Goal: Information Seeking & Learning: Learn about a topic

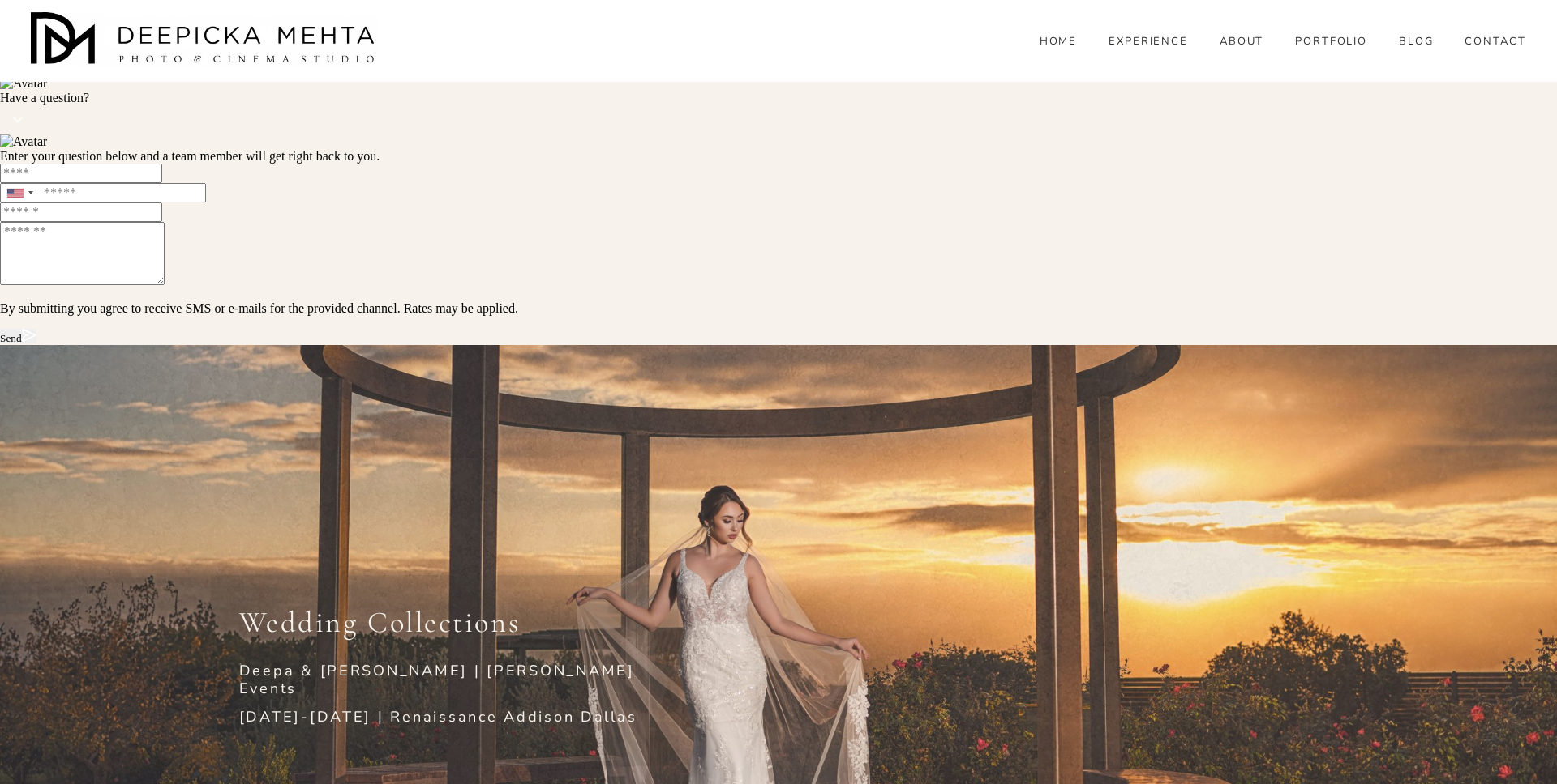
click at [282, 448] on div "Wedding Collections Deepa & Tom | Mistry Events Nov 7-8, 2025 | Renaissance Add…" at bounding box center [778, 688] width 1557 height 491
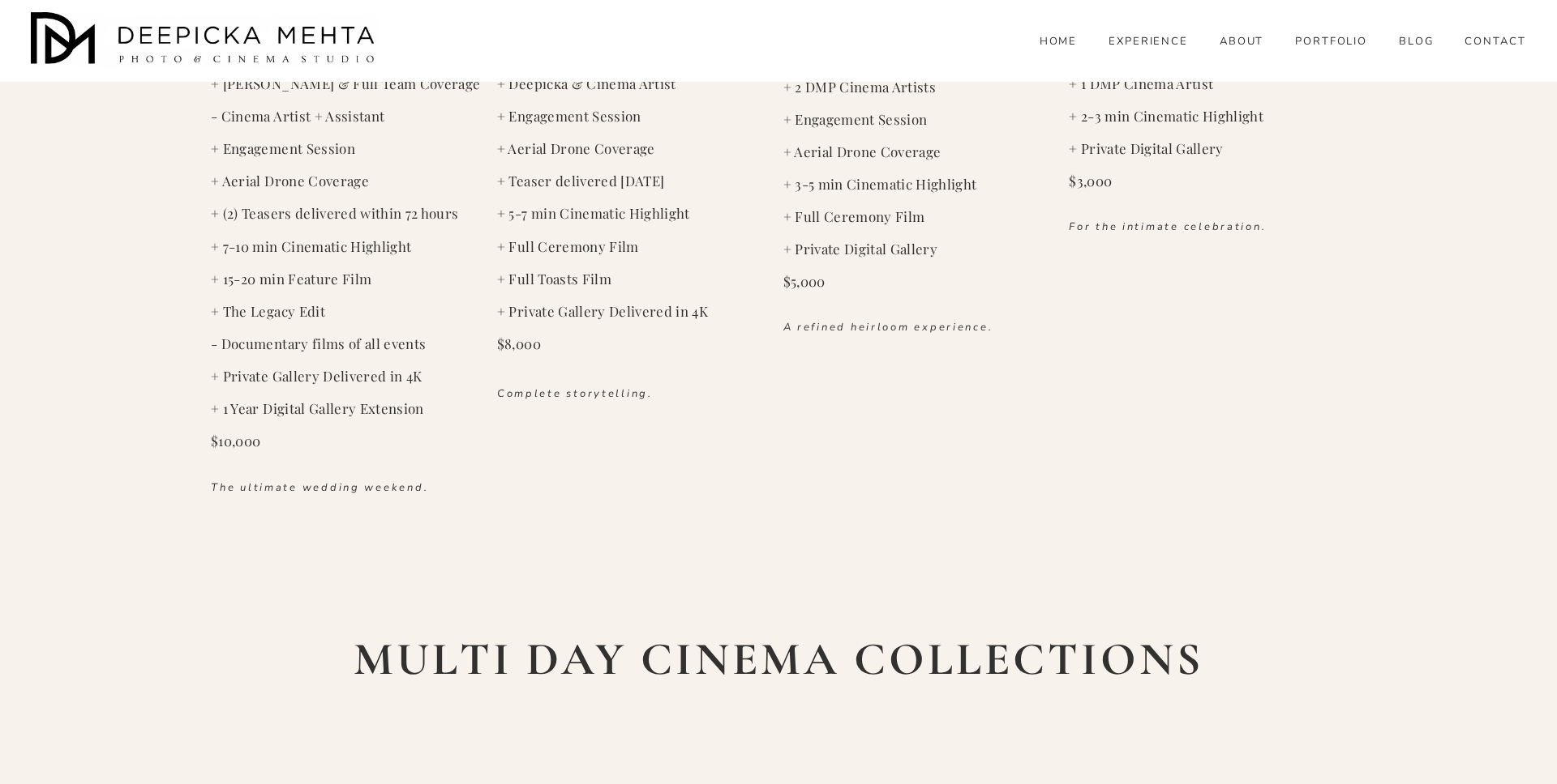
scroll to position [3259, 0]
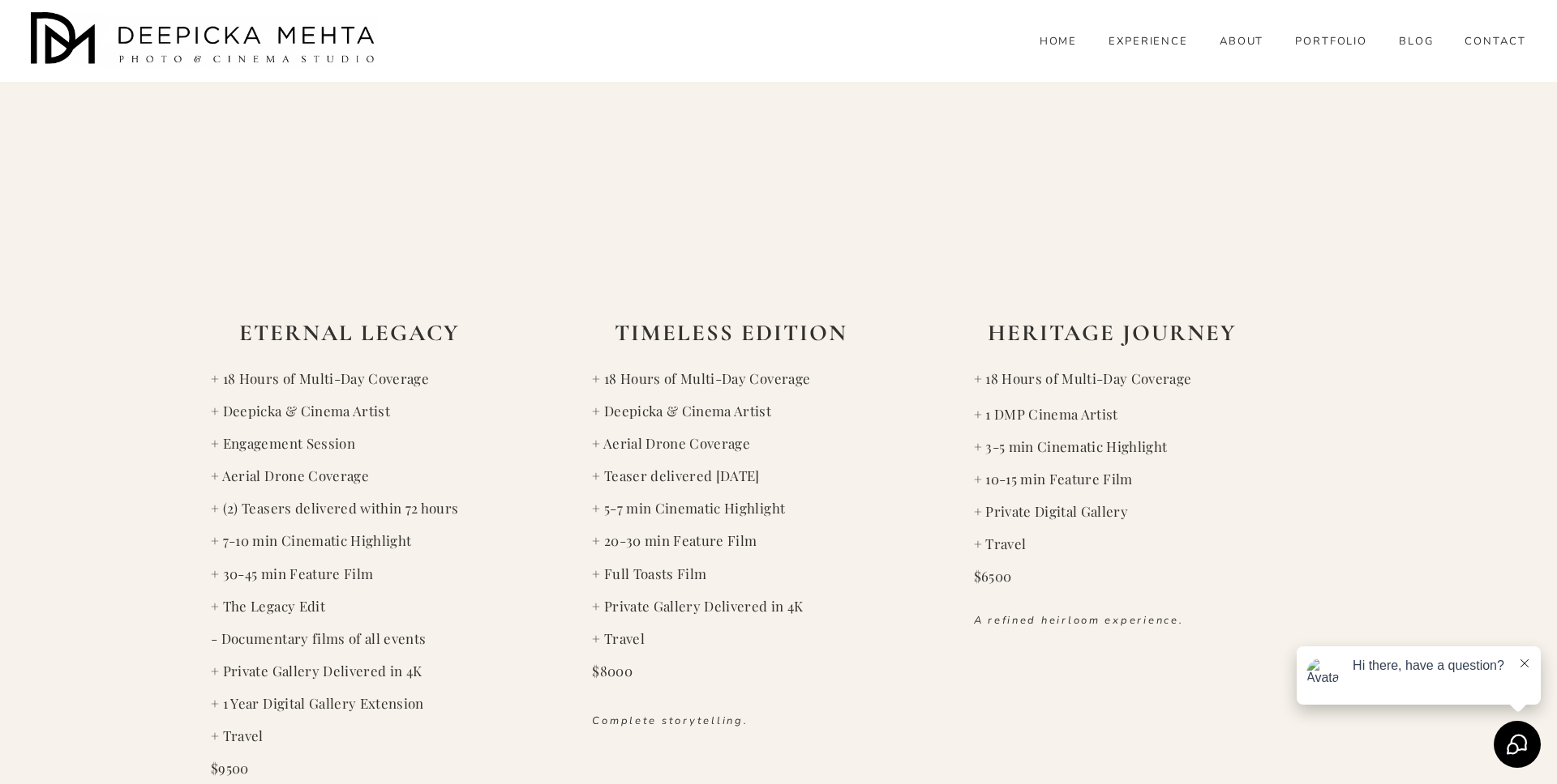
scroll to position [2547, 0]
